Goal: Task Accomplishment & Management: Manage account settings

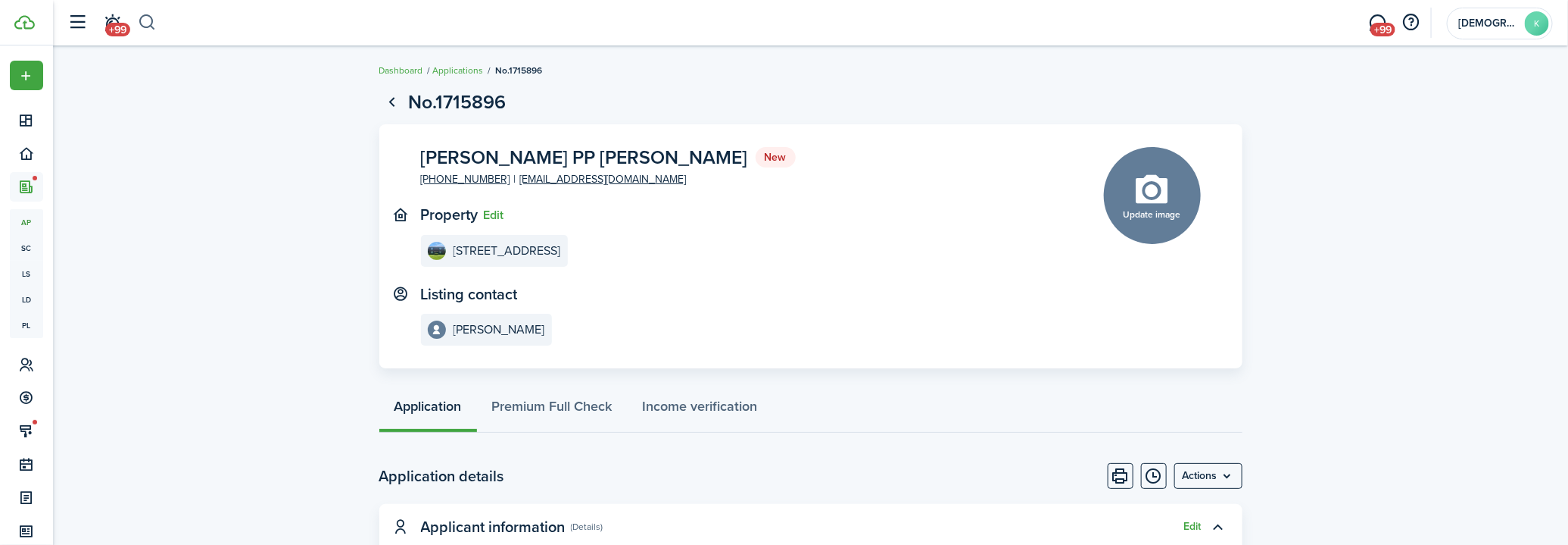
click at [150, 23] on button "button" at bounding box center [148, 23] width 19 height 26
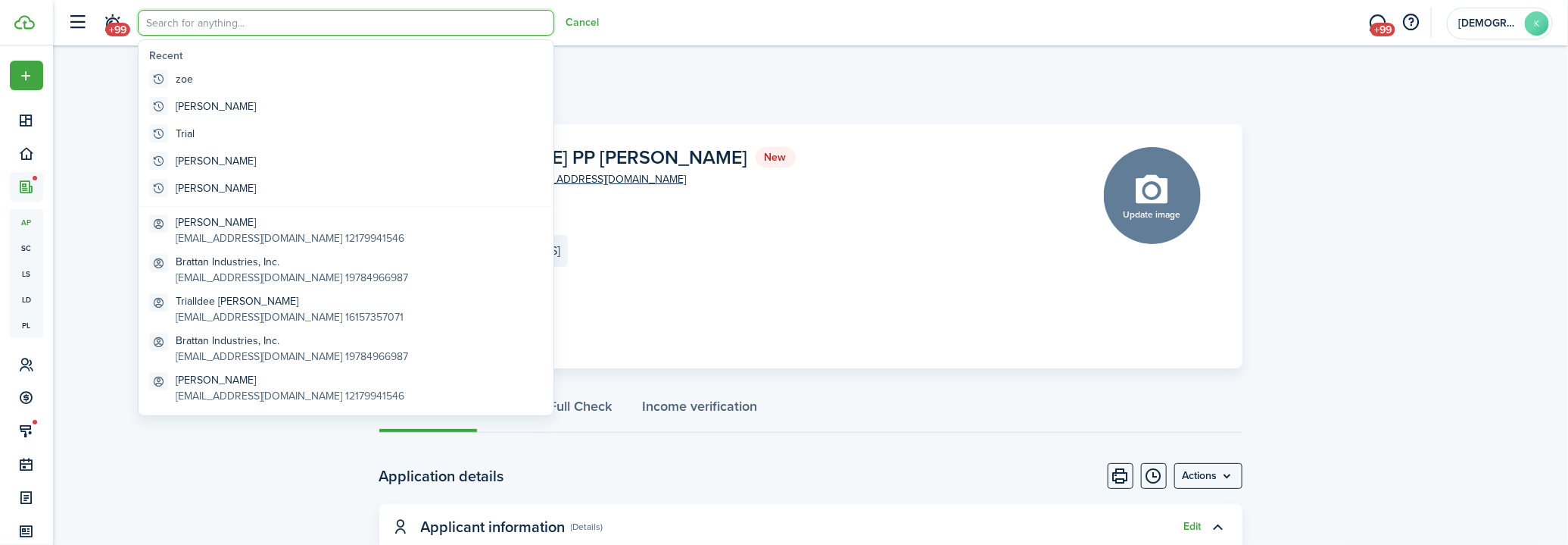
click at [190, 32] on input "search" at bounding box center [346, 23] width 416 height 26
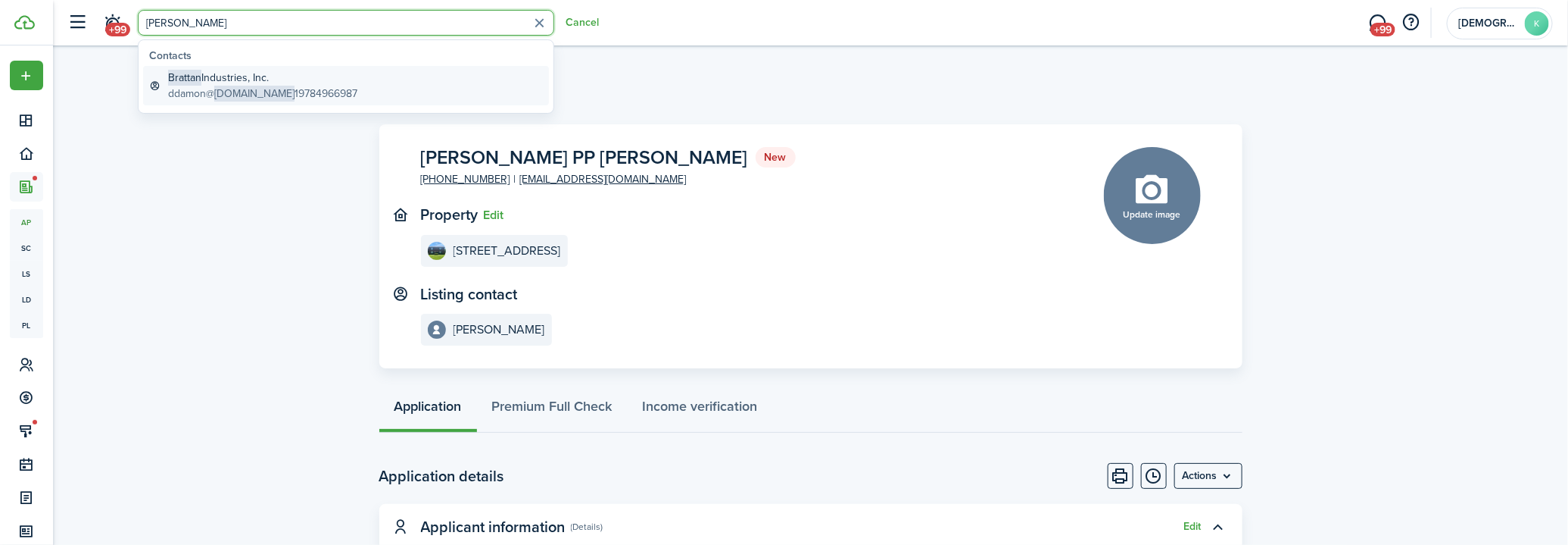
type input "[PERSON_NAME]"
click at [250, 82] on global-search-item-title "Brattan Industries, Inc." at bounding box center [262, 77] width 189 height 16
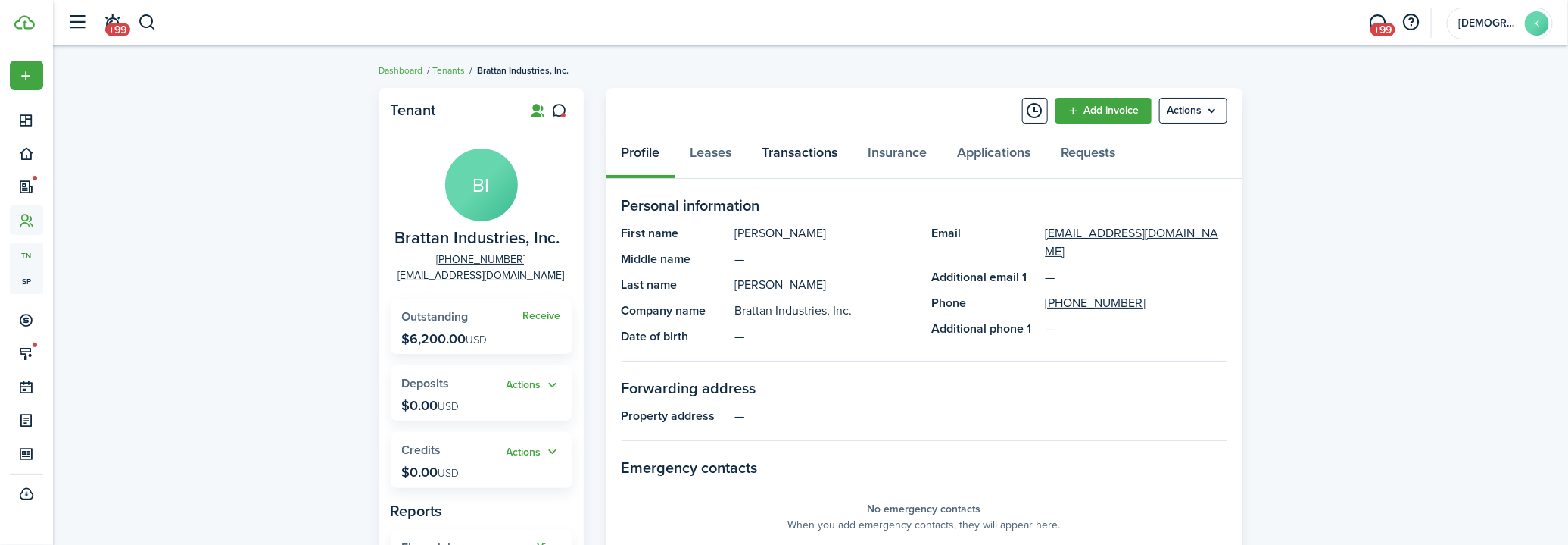
click at [790, 156] on link "Transactions" at bounding box center [800, 156] width 106 height 45
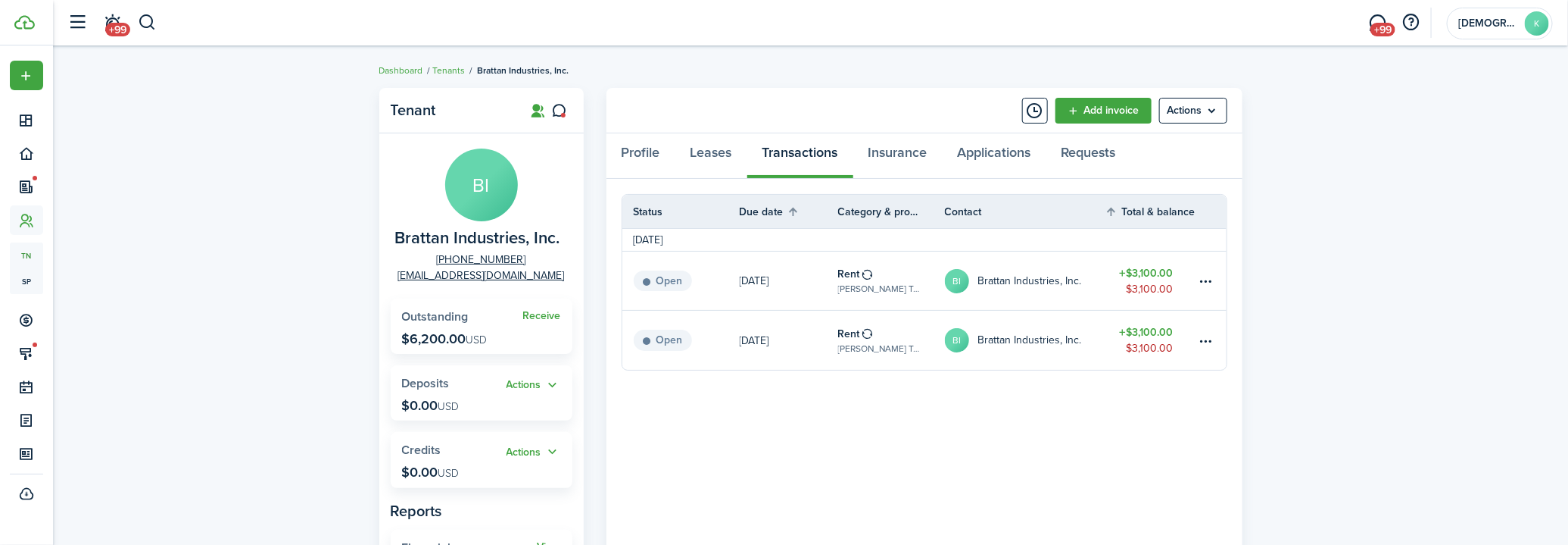
click at [879, 282] on table-subtitle "[PERSON_NAME] Townhomes, Unit 7" at bounding box center [880, 289] width 84 height 14
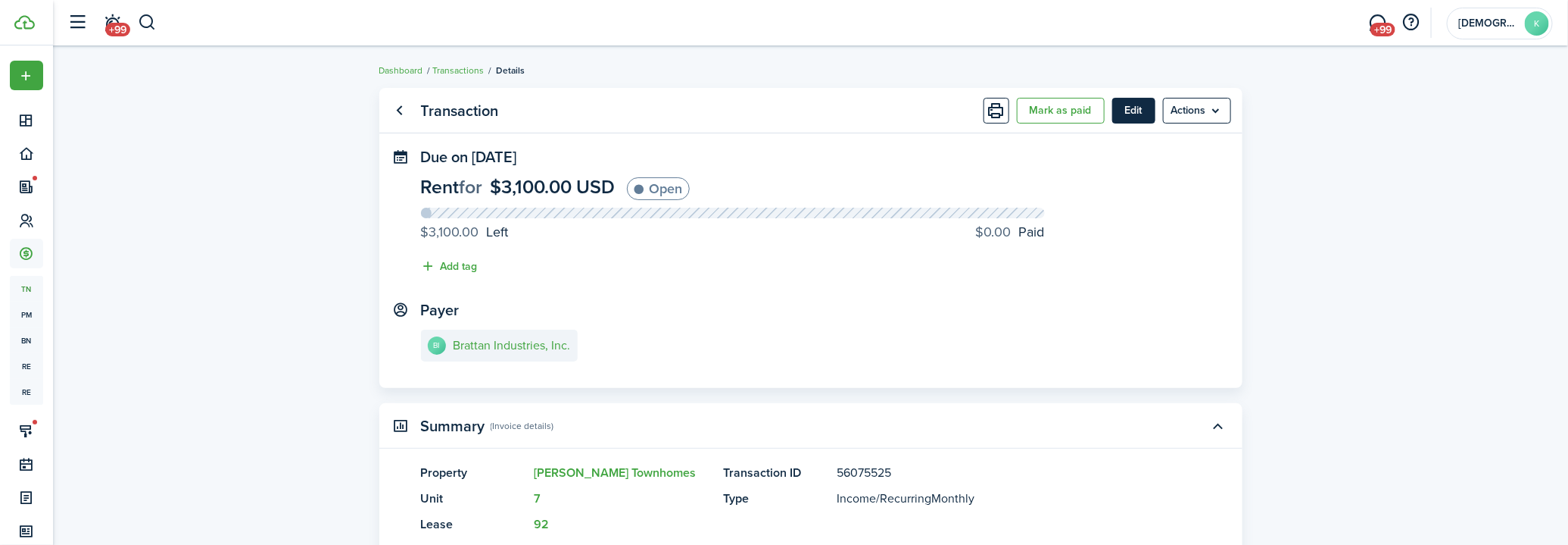
click at [1133, 116] on button "Edit" at bounding box center [1134, 110] width 43 height 26
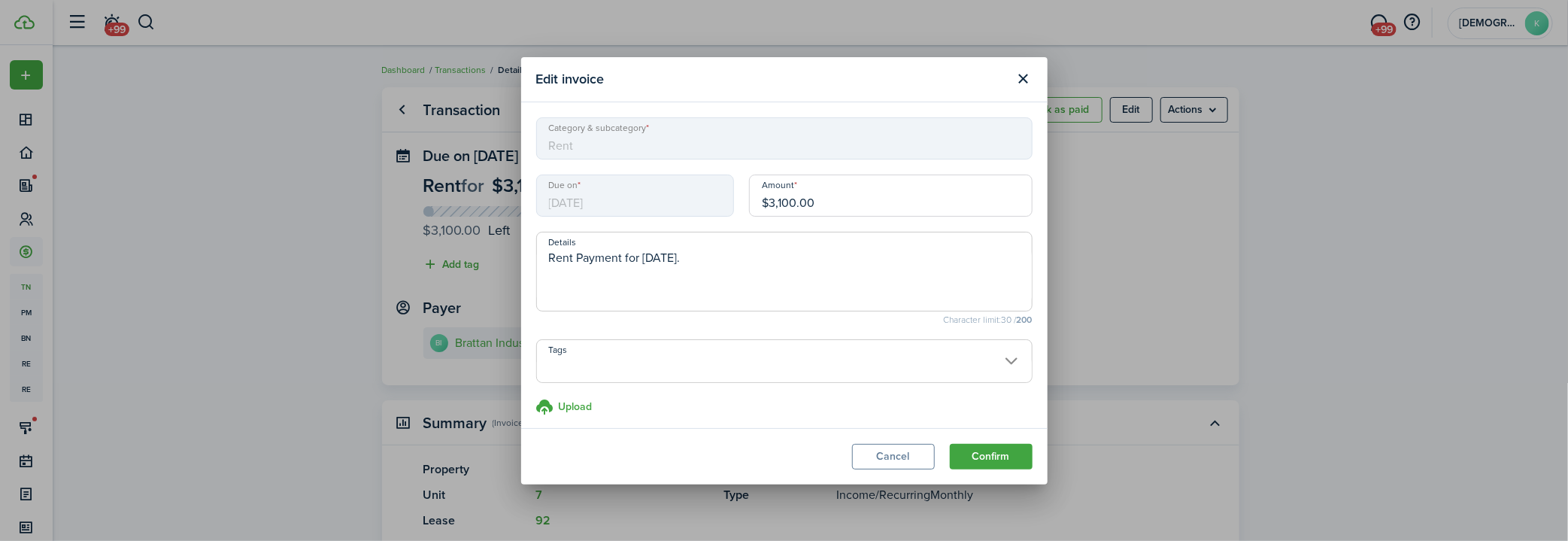
click at [828, 198] on input "$3,100.00" at bounding box center [891, 195] width 284 height 42
type input "$2,500.00"
click at [998, 456] on button "Confirm" at bounding box center [992, 456] width 83 height 26
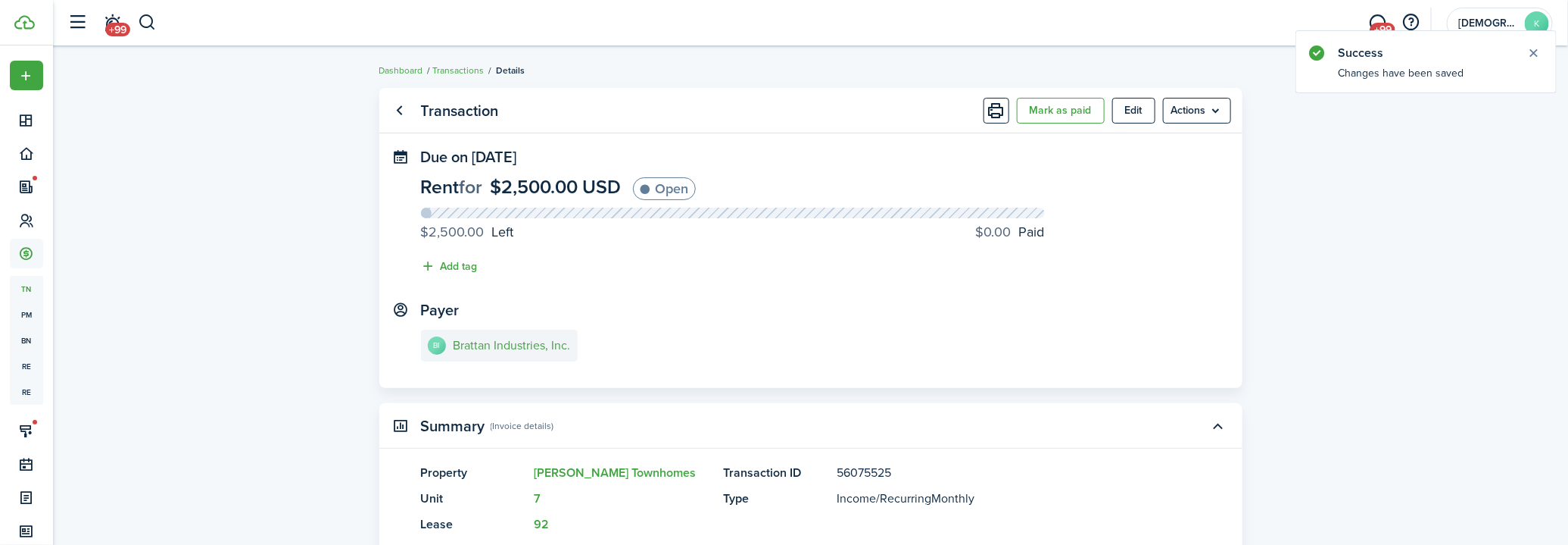
click at [505, 344] on e-details-info-title "Brattan Industries, Inc." at bounding box center [512, 346] width 117 height 14
